Goal: Transaction & Acquisition: Purchase product/service

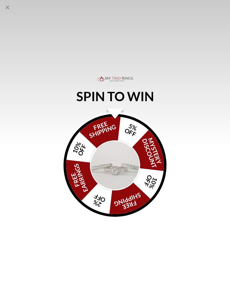
scroll to position [250, 7]
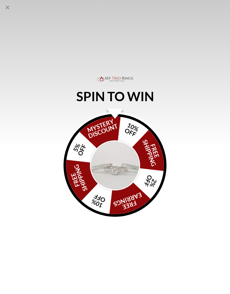
click at [111, 170] on img "Alia popup" at bounding box center [115, 165] width 50 height 50
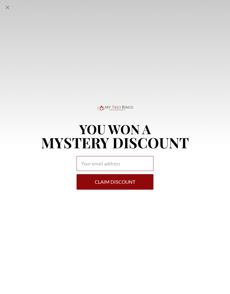
click at [91, 165] on input "Alia popup" at bounding box center [114, 163] width 77 height 15
type input "[EMAIL_ADDRESS][DOMAIN_NAME]"
click at [104, 183] on button "Claim DISCOUNT" at bounding box center [114, 181] width 77 height 15
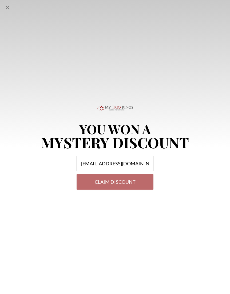
select select "US"
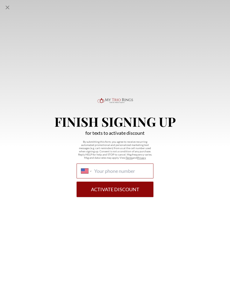
click at [104, 174] on input "International [GEOGRAPHIC_DATA] [GEOGRAPHIC_DATA] [GEOGRAPHIC_DATA] [GEOGRAPHIC…" at bounding box center [121, 171] width 55 height 6
type input "[PHONE_NUMBER]"
click at [103, 191] on button "Activate Discount" at bounding box center [114, 189] width 77 height 15
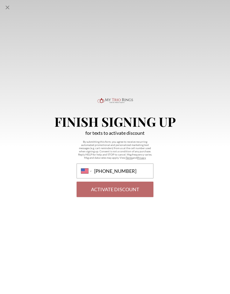
scroll to position [250, 7]
click at [105, 192] on form "International [GEOGRAPHIC_DATA] [GEOGRAPHIC_DATA] [GEOGRAPHIC_DATA] [GEOGRAPHIC…" at bounding box center [114, 181] width 77 height 34
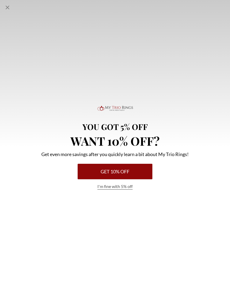
click at [95, 172] on button "Get 10% Off" at bounding box center [115, 171] width 75 height 15
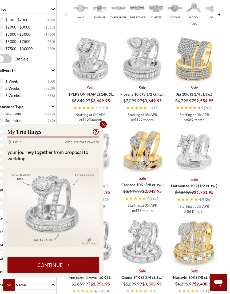
scroll to position [29, 0]
click at [100, 123] on div "Close popup" at bounding box center [103, 124] width 7 height 7
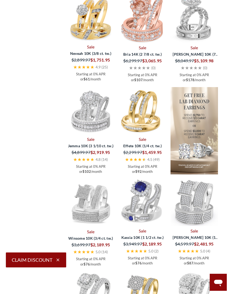
scroll to position [705, 7]
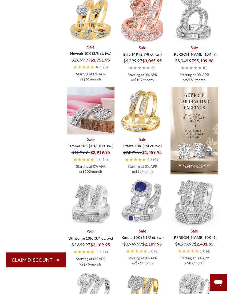
click at [82, 134] on img at bounding box center [90, 110] width 47 height 47
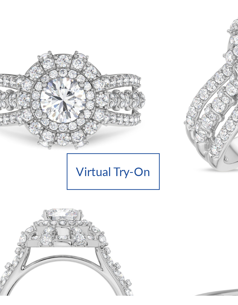
scroll to position [990, 5]
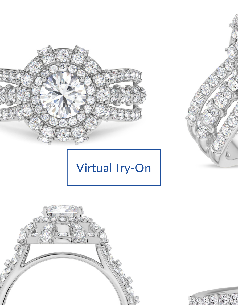
click at [29, 170] on img at bounding box center [38, 207] width 75 height 75
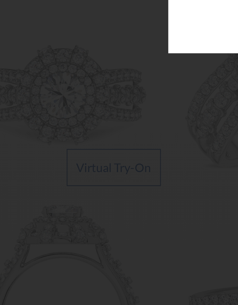
click at [43, 71] on div at bounding box center [119, 152] width 238 height 305
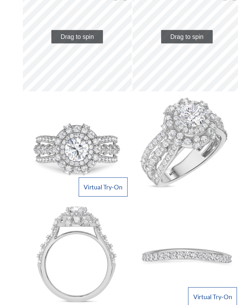
scroll to position [1007, 0]
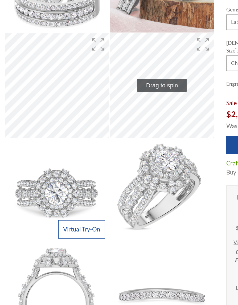
click at [16, 140] on span "Bridal Set" at bounding box center [18, 145] width 24 height 11
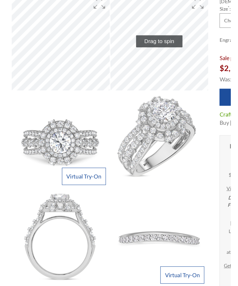
scroll to position [1027, 0]
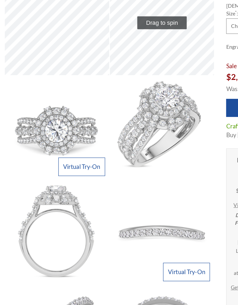
click at [141, 268] on link "Virtual Try-On" at bounding box center [135, 274] width 34 height 13
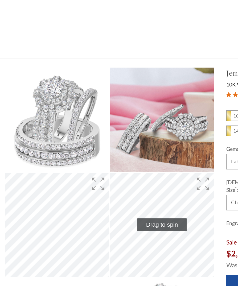
scroll to position [958, 0]
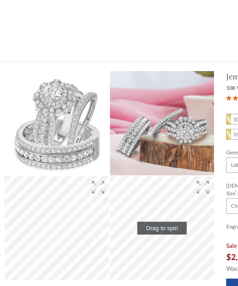
click at [40, 102] on img at bounding box center [40, 88] width 75 height 75
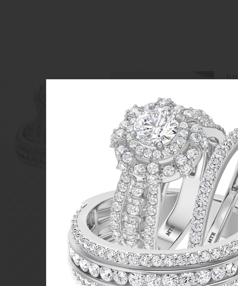
click at [94, 137] on img at bounding box center [119, 143] width 172 height 172
